Goal: Task Accomplishment & Management: Use online tool/utility

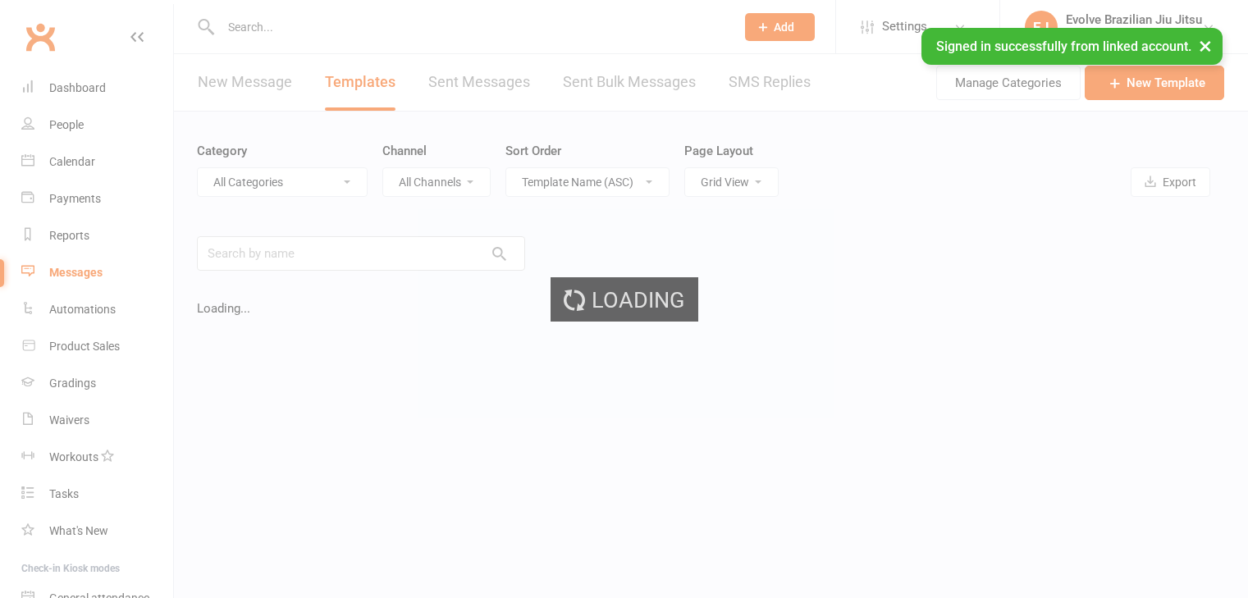
select select "grid"
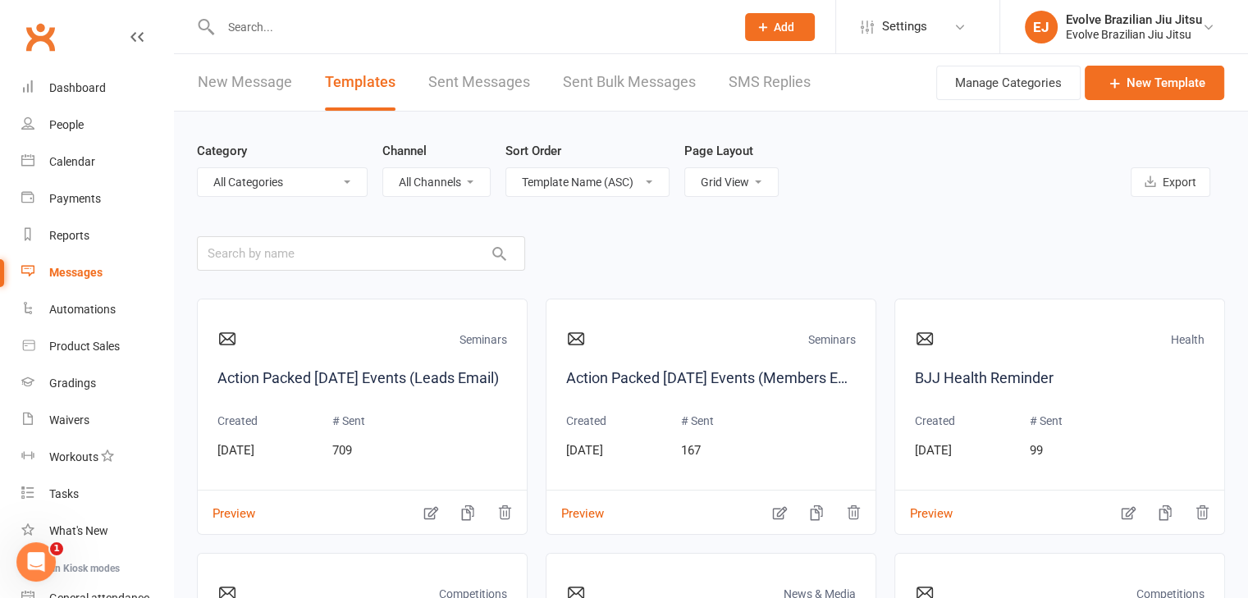
click at [299, 12] on div at bounding box center [460, 26] width 527 height 53
click at [294, 24] on input "text" at bounding box center [470, 27] width 508 height 23
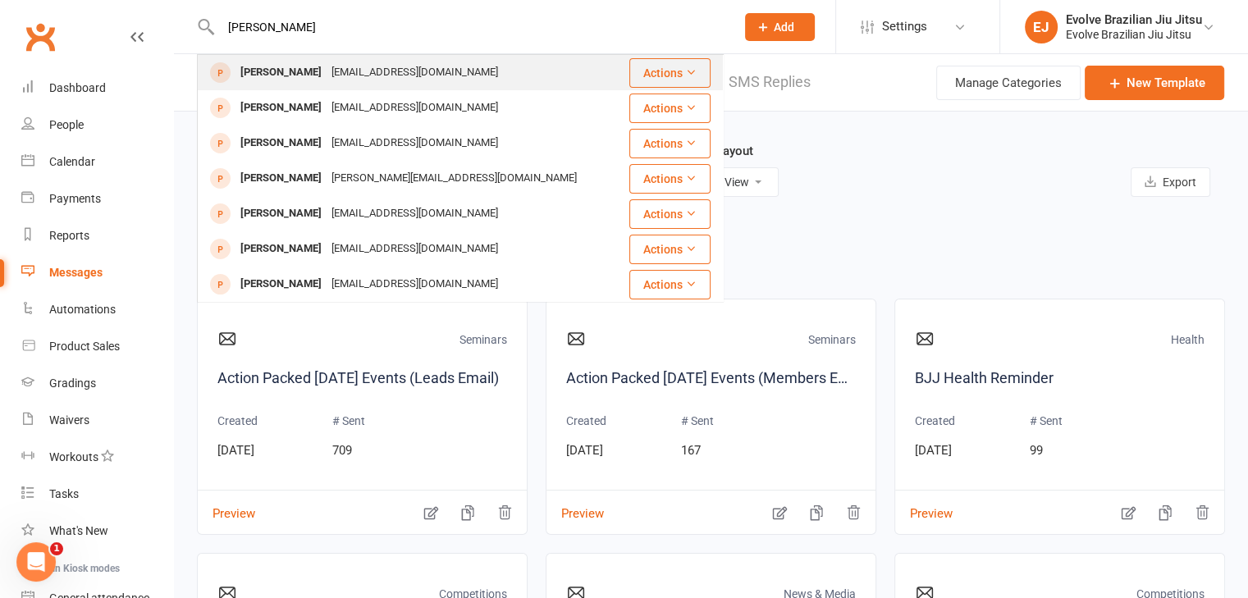
type input "[PERSON_NAME]"
click at [310, 66] on div "[PERSON_NAME]" at bounding box center [280, 73] width 91 height 24
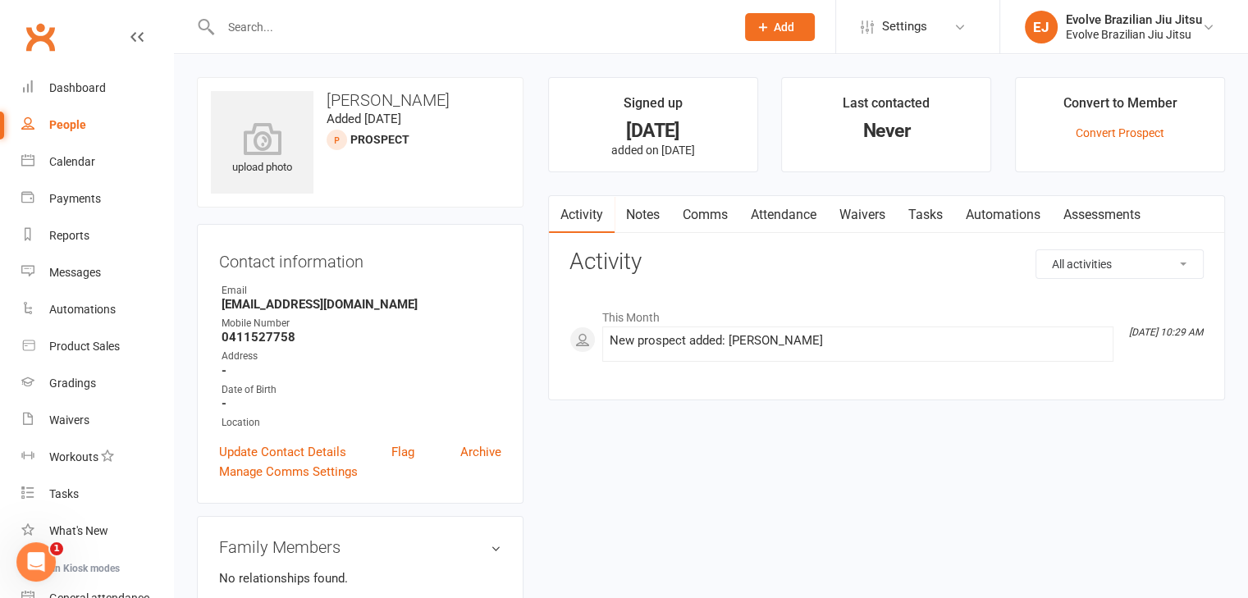
click at [862, 202] on link "Waivers" at bounding box center [862, 215] width 69 height 38
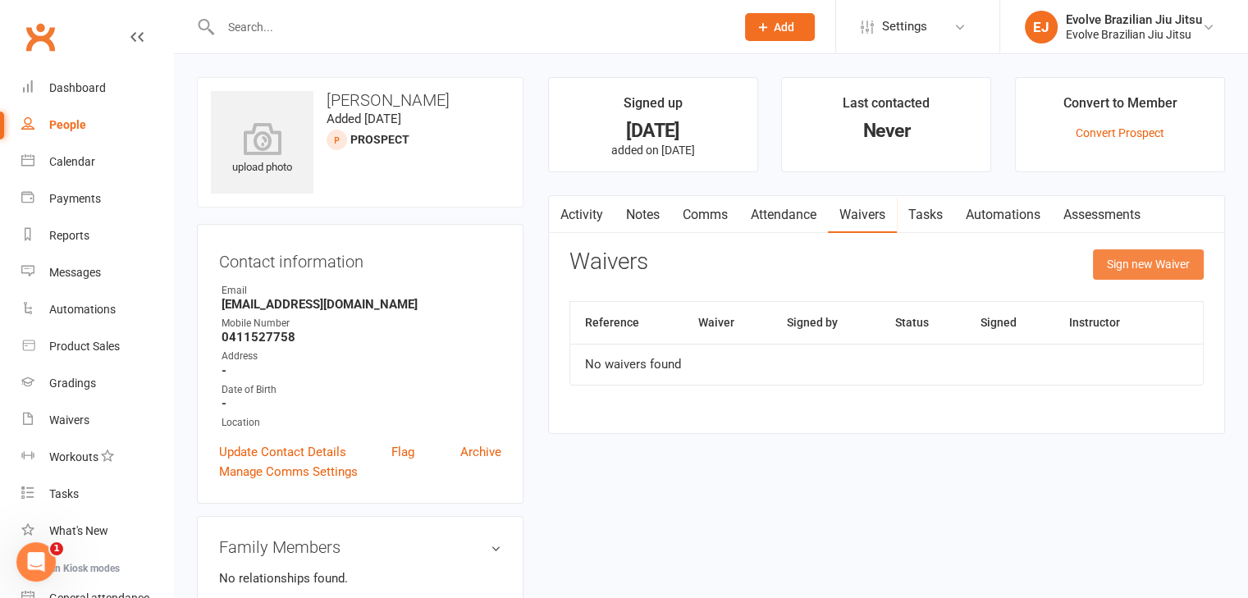
click at [1134, 263] on button "Sign new Waiver" at bounding box center [1148, 264] width 111 height 30
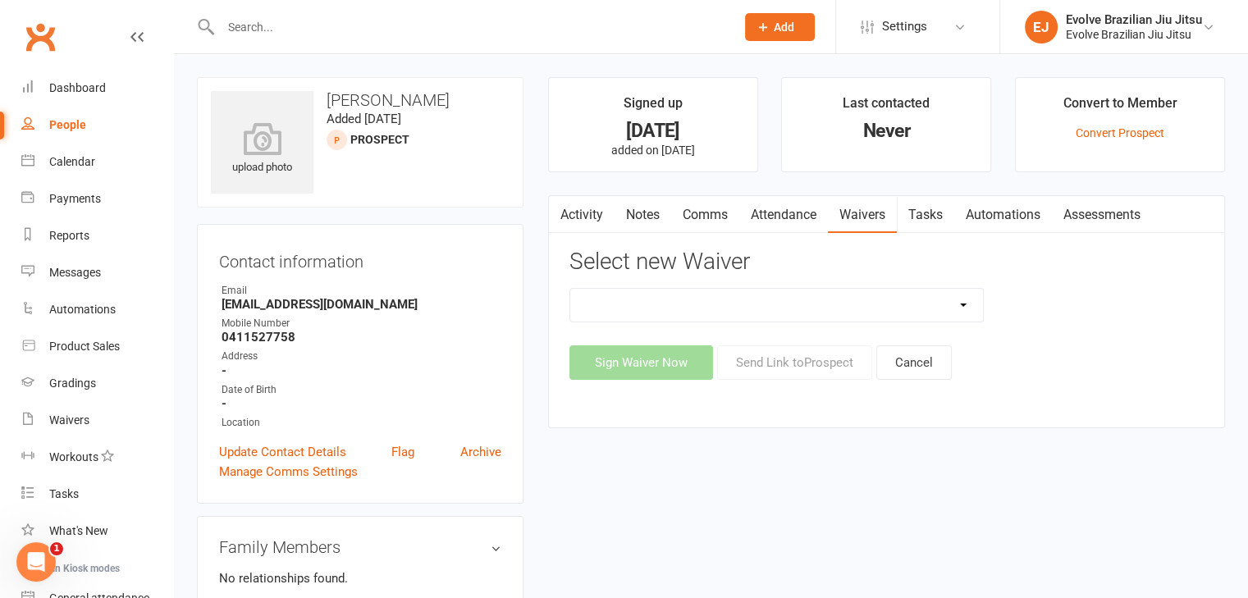
click at [938, 304] on select "5 Private Lessons Pack 5 Private Lessons Pack (2) Adult Foundation Member Waive…" at bounding box center [776, 305] width 413 height 33
select select "12008"
click at [570, 289] on select "5 Private Lessons Pack 5 Private Lessons Pack (2) Adult Foundation Member Waive…" at bounding box center [776, 305] width 413 height 33
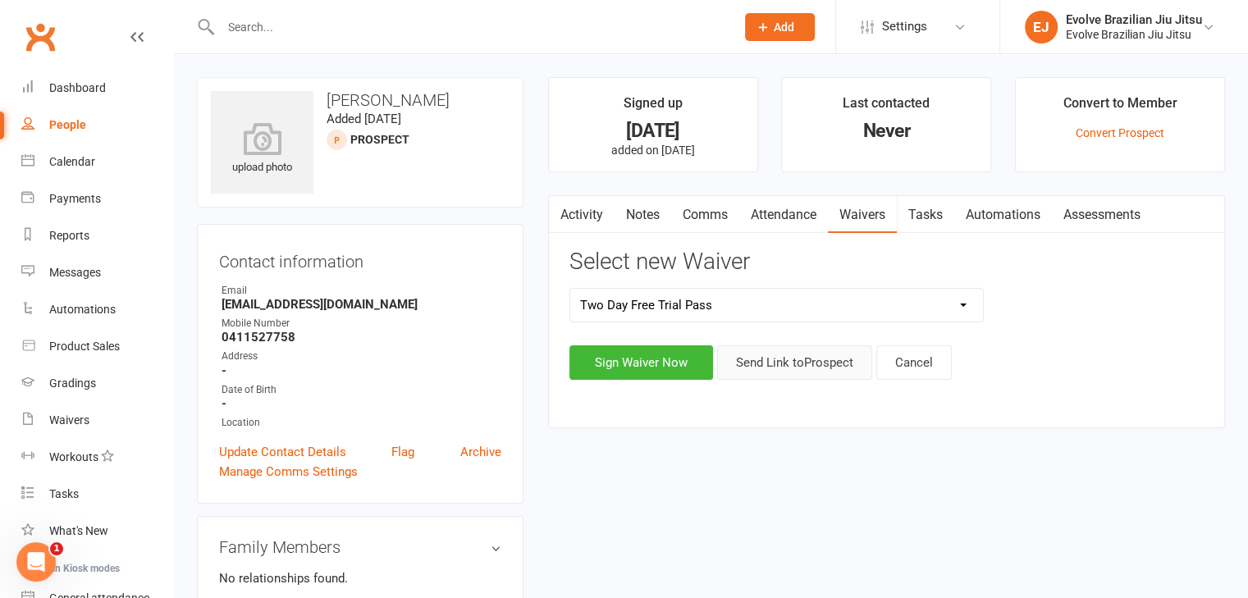
click at [774, 362] on button "Send Link to [GEOGRAPHIC_DATA]" at bounding box center [794, 362] width 155 height 34
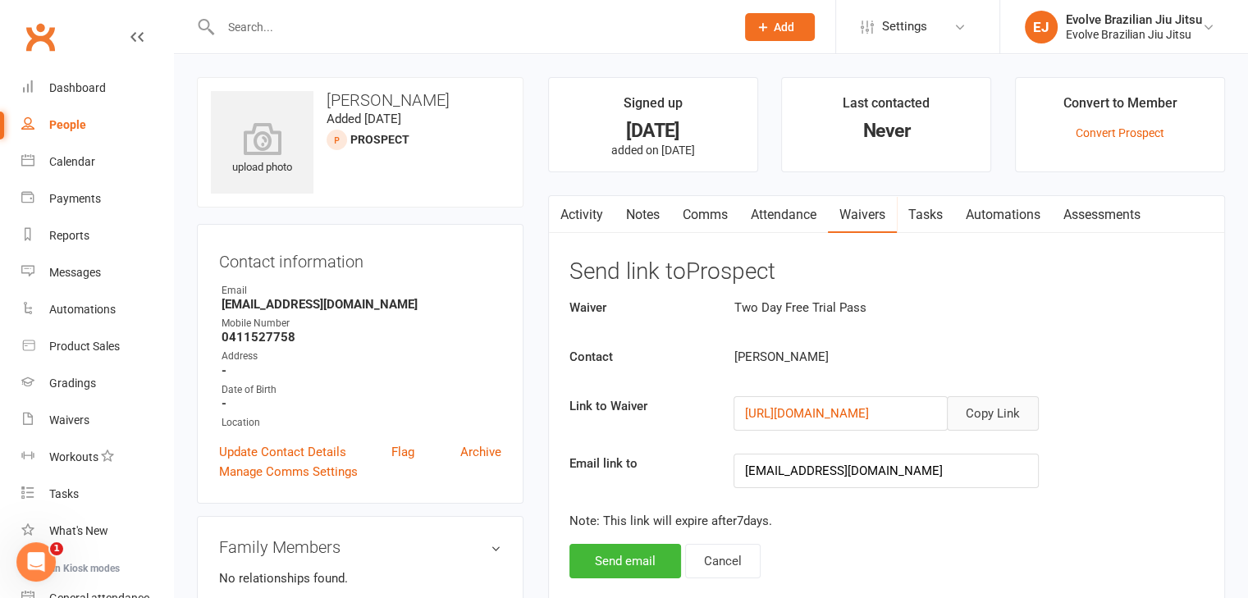
click at [993, 426] on button "Copy Link" at bounding box center [993, 413] width 92 height 34
click at [292, 25] on input "text" at bounding box center [470, 27] width 508 height 23
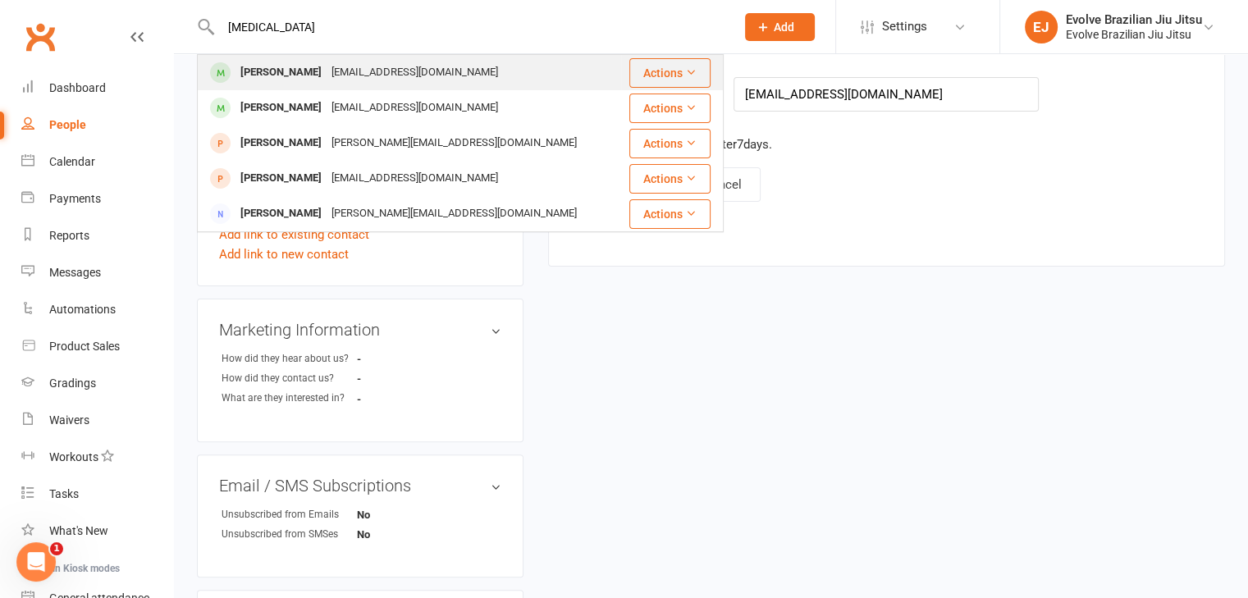
scroll to position [380, 0]
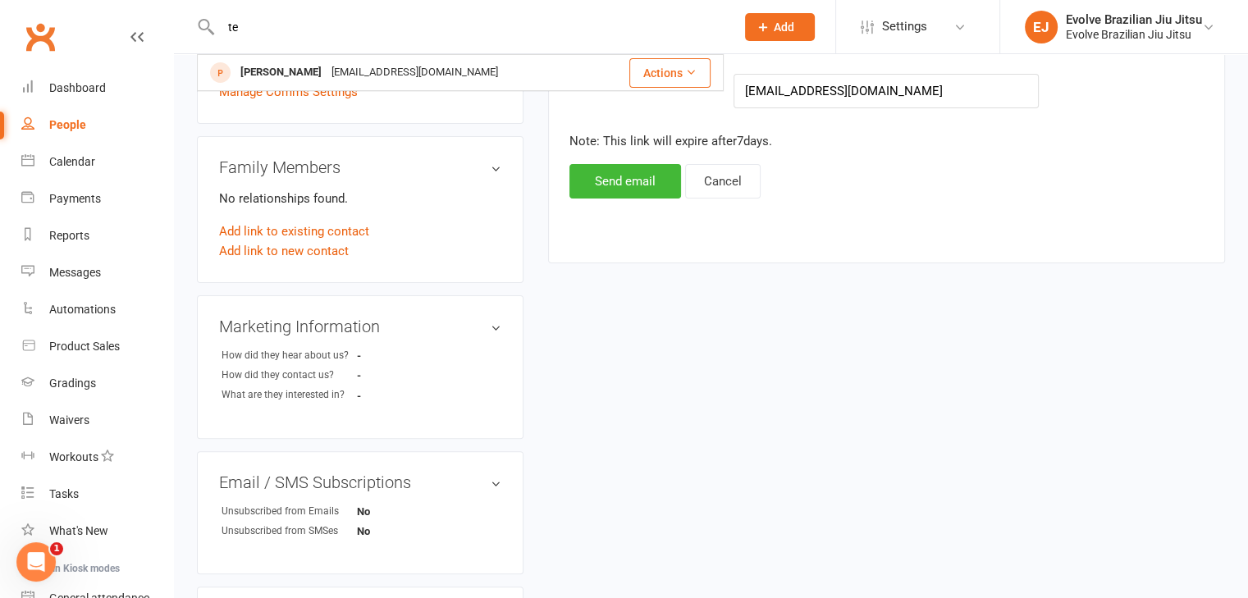
type input "t"
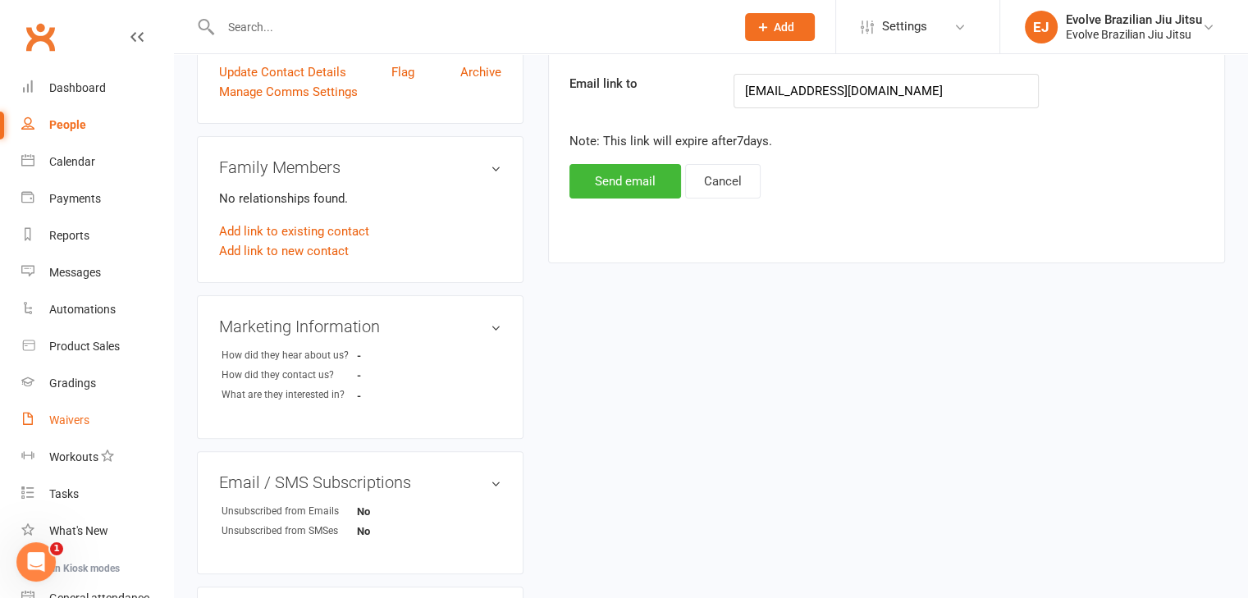
click at [79, 409] on link "Waivers" at bounding box center [97, 420] width 152 height 37
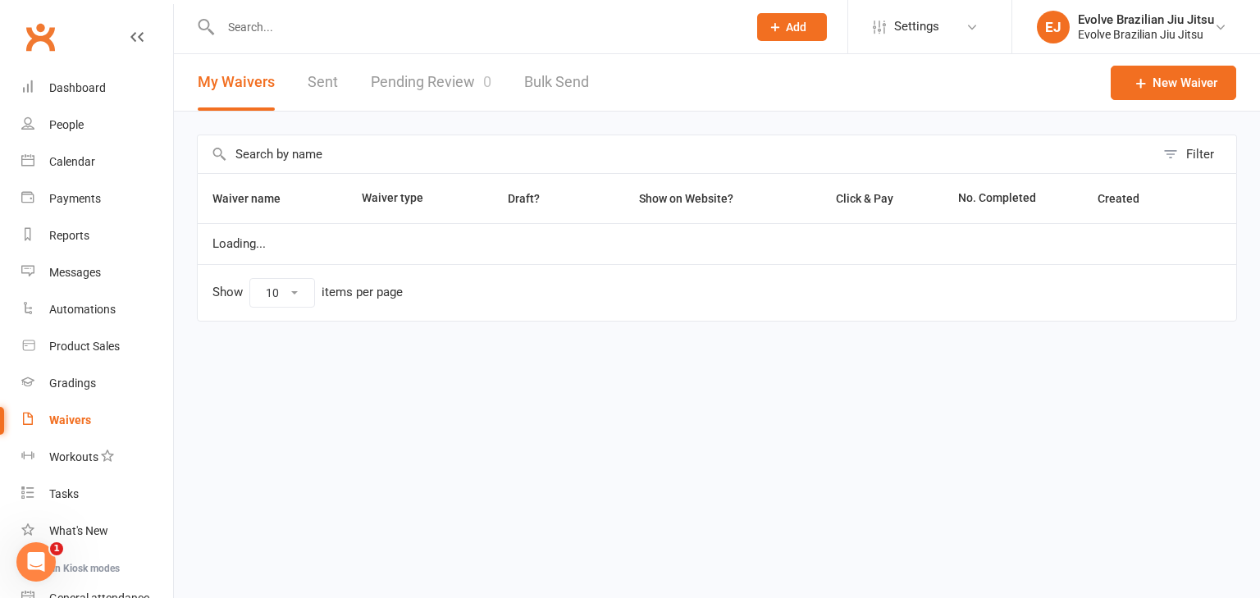
select select "100"
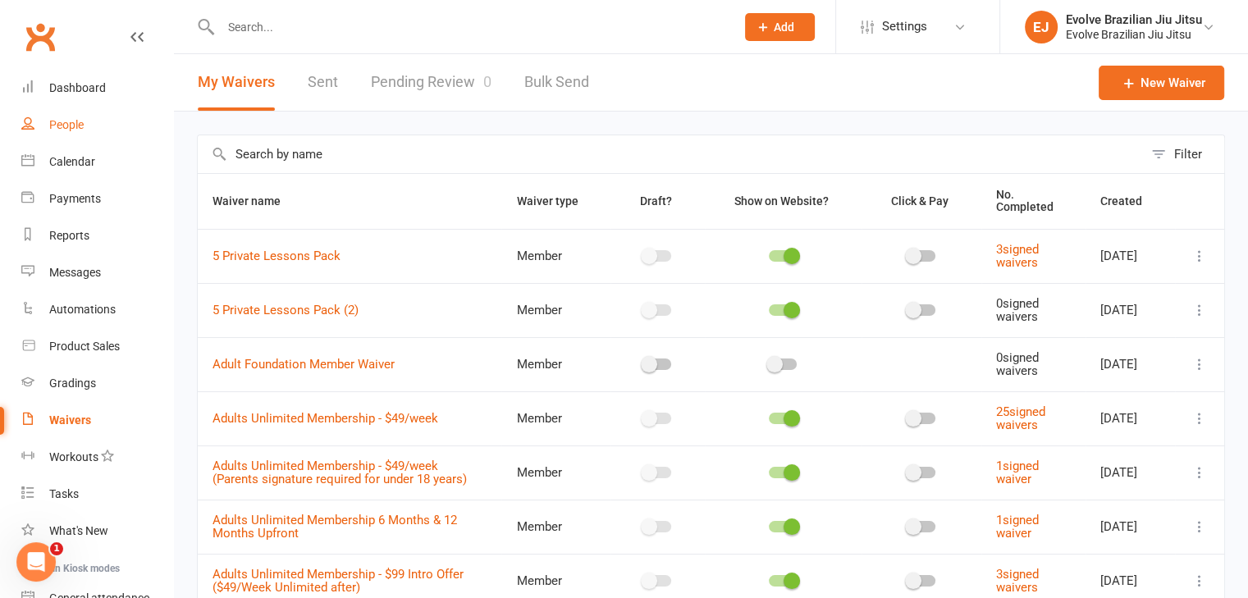
click at [79, 120] on div "People" at bounding box center [66, 124] width 34 height 13
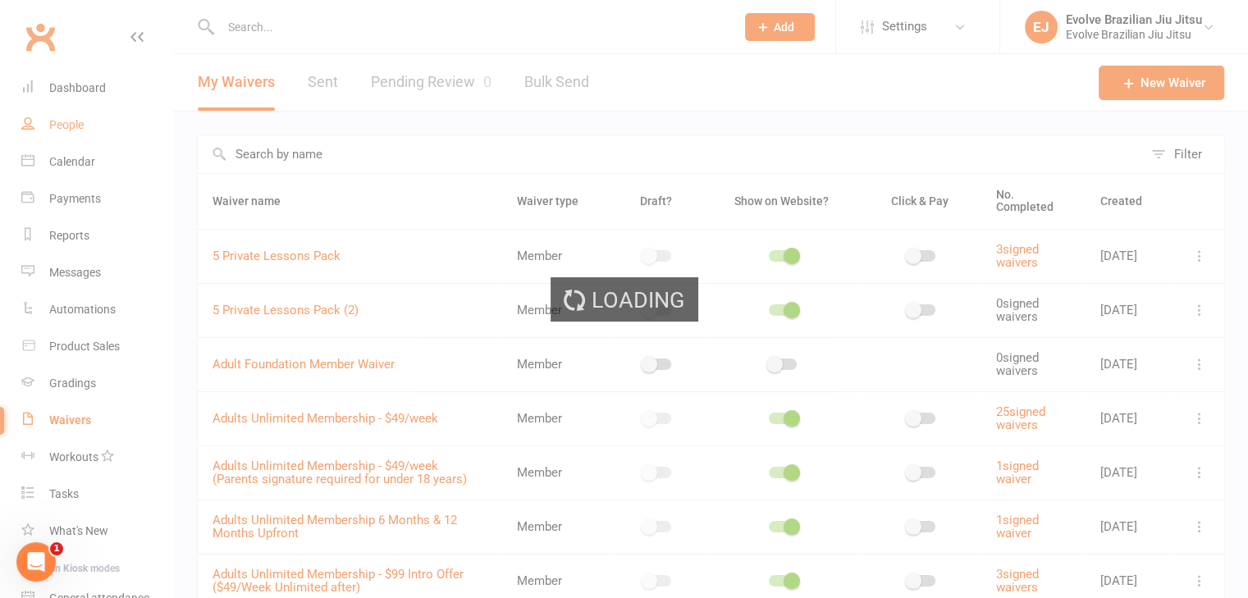
select select "100"
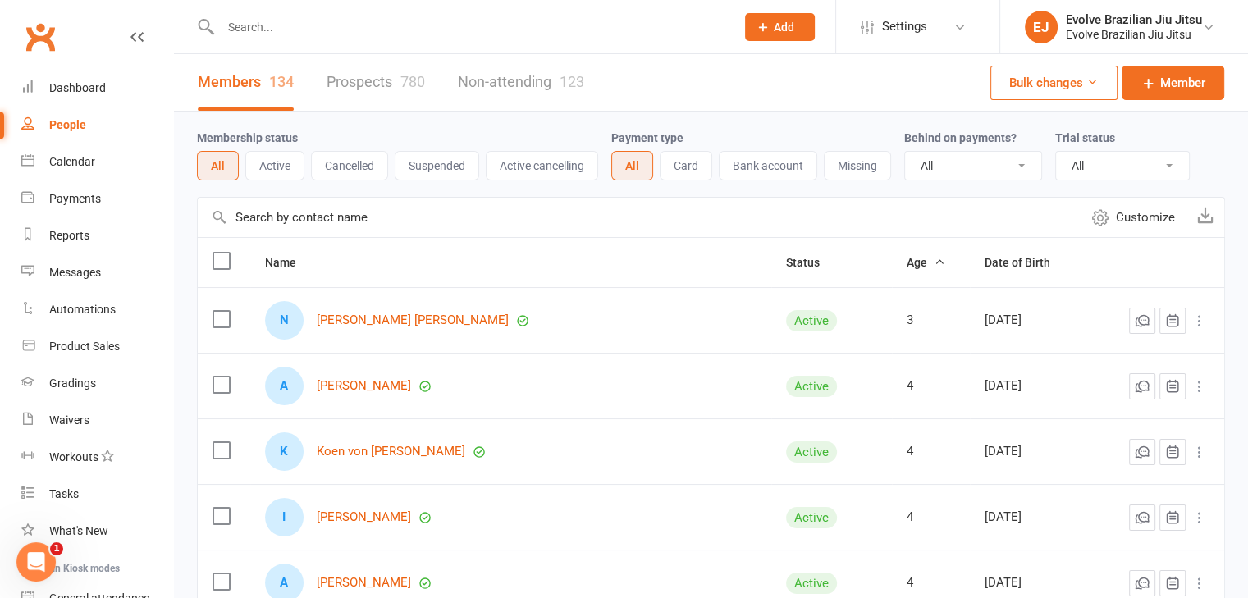
click at [372, 84] on link "Prospects 780" at bounding box center [376, 82] width 98 height 57
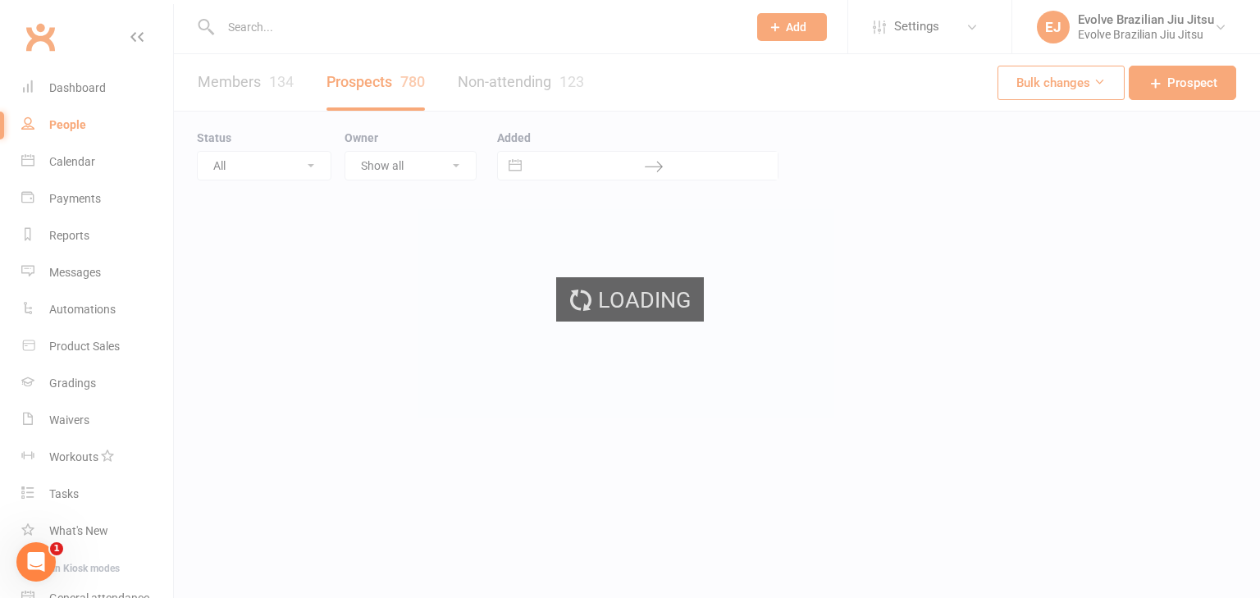
select select "100"
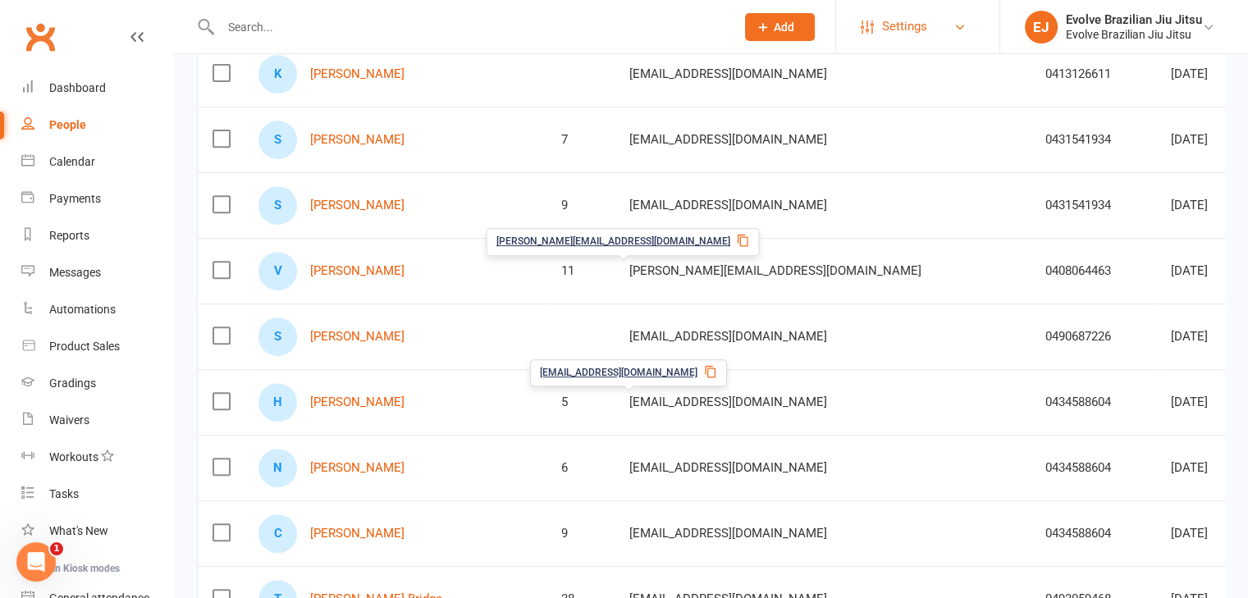
scroll to position [641, 0]
